Goal: Navigation & Orientation: Find specific page/section

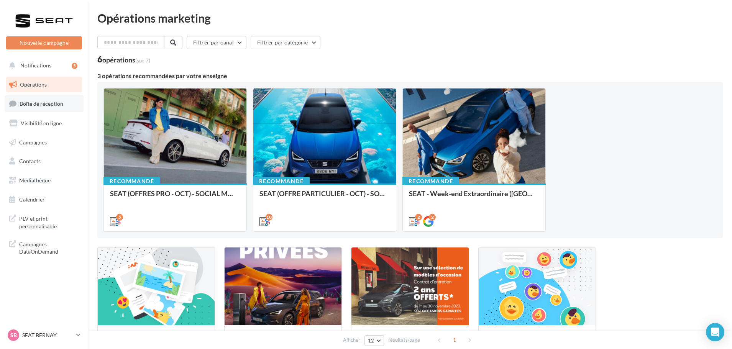
click at [44, 101] on span "Boîte de réception" at bounding box center [42, 103] width 44 height 7
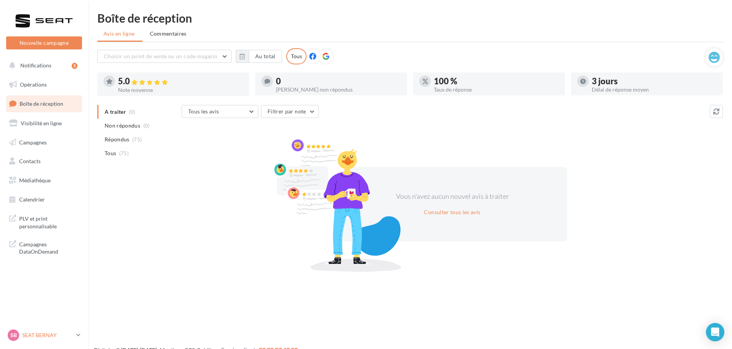
click at [49, 338] on p "SEAT BERNAY" at bounding box center [47, 335] width 51 height 8
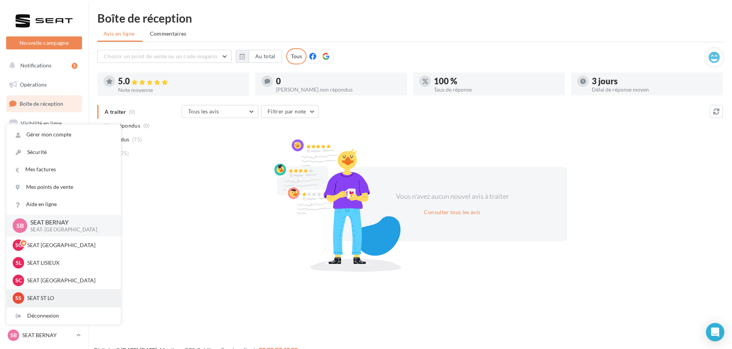
click at [50, 297] on p "SEAT ST LO" at bounding box center [69, 298] width 84 height 8
